Goal: Information Seeking & Learning: Compare options

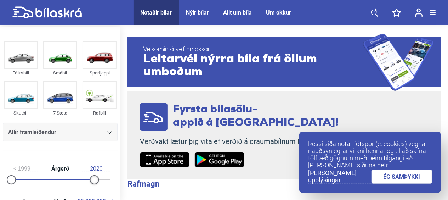
type input "2021"
drag, startPoint x: 108, startPoint y: 181, endPoint x: 105, endPoint y: 185, distance: 5.0
click at [105, 185] on div "1999 Árgerð 2021" at bounding box center [60, 173] width 115 height 33
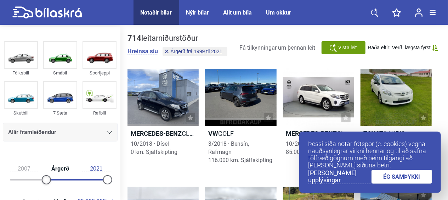
drag, startPoint x: 10, startPoint y: 178, endPoint x: 45, endPoint y: 178, distance: 35.1
click at [45, 178] on div at bounding box center [46, 179] width 9 height 9
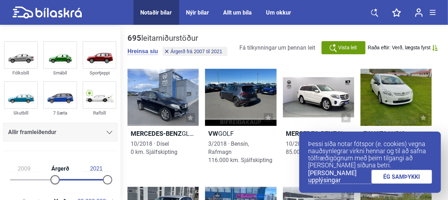
type input "2010"
drag, startPoint x: 46, startPoint y: 176, endPoint x: 59, endPoint y: 178, distance: 13.6
click at [59, 178] on div at bounding box center [59, 179] width 9 height 9
click at [102, 62] on img at bounding box center [99, 55] width 33 height 26
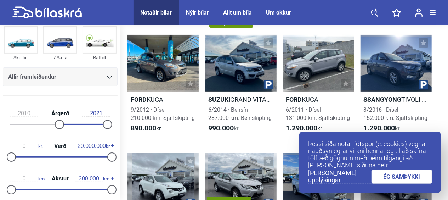
scroll to position [71, 0]
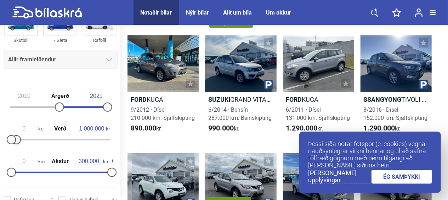
drag, startPoint x: 107, startPoint y: 138, endPoint x: 13, endPoint y: 136, distance: 93.5
click at [13, 139] on div at bounding box center [60, 139] width 101 height 1
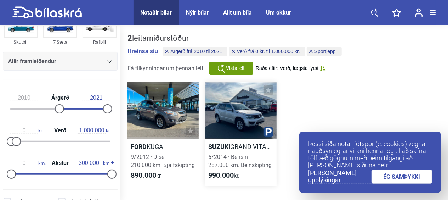
type input "20.000.000"
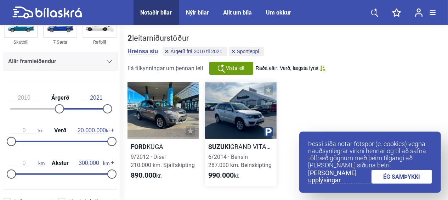
scroll to position [47, 0]
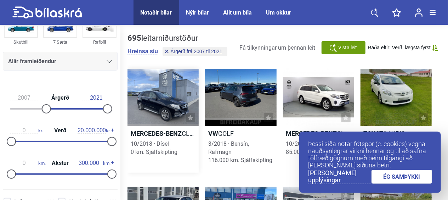
type input "1999"
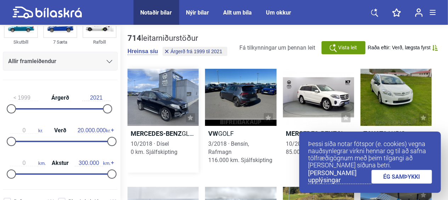
type input "2022"
